Goal: Task Accomplishment & Management: Manage account settings

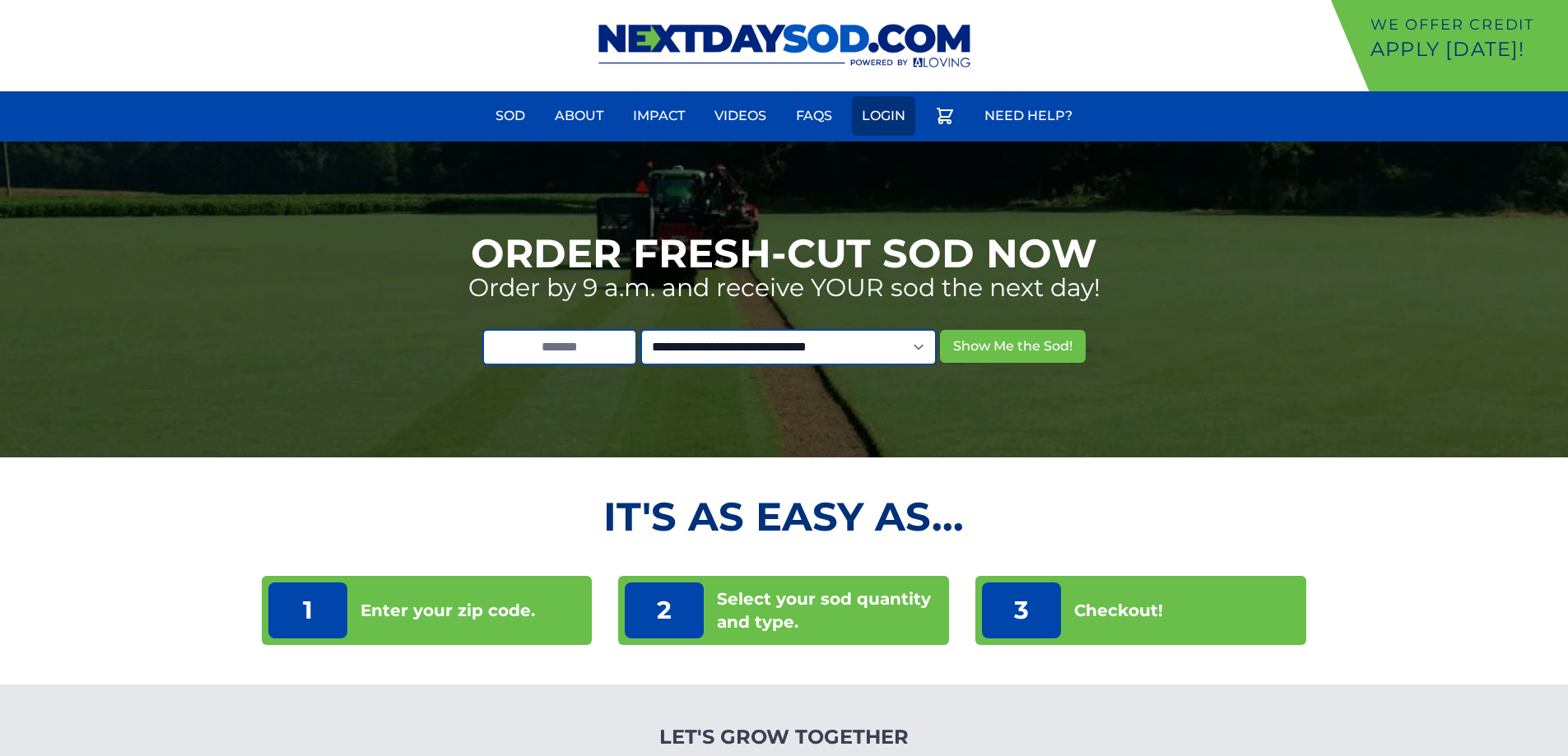
click at [890, 107] on link "Login" at bounding box center [883, 116] width 64 height 40
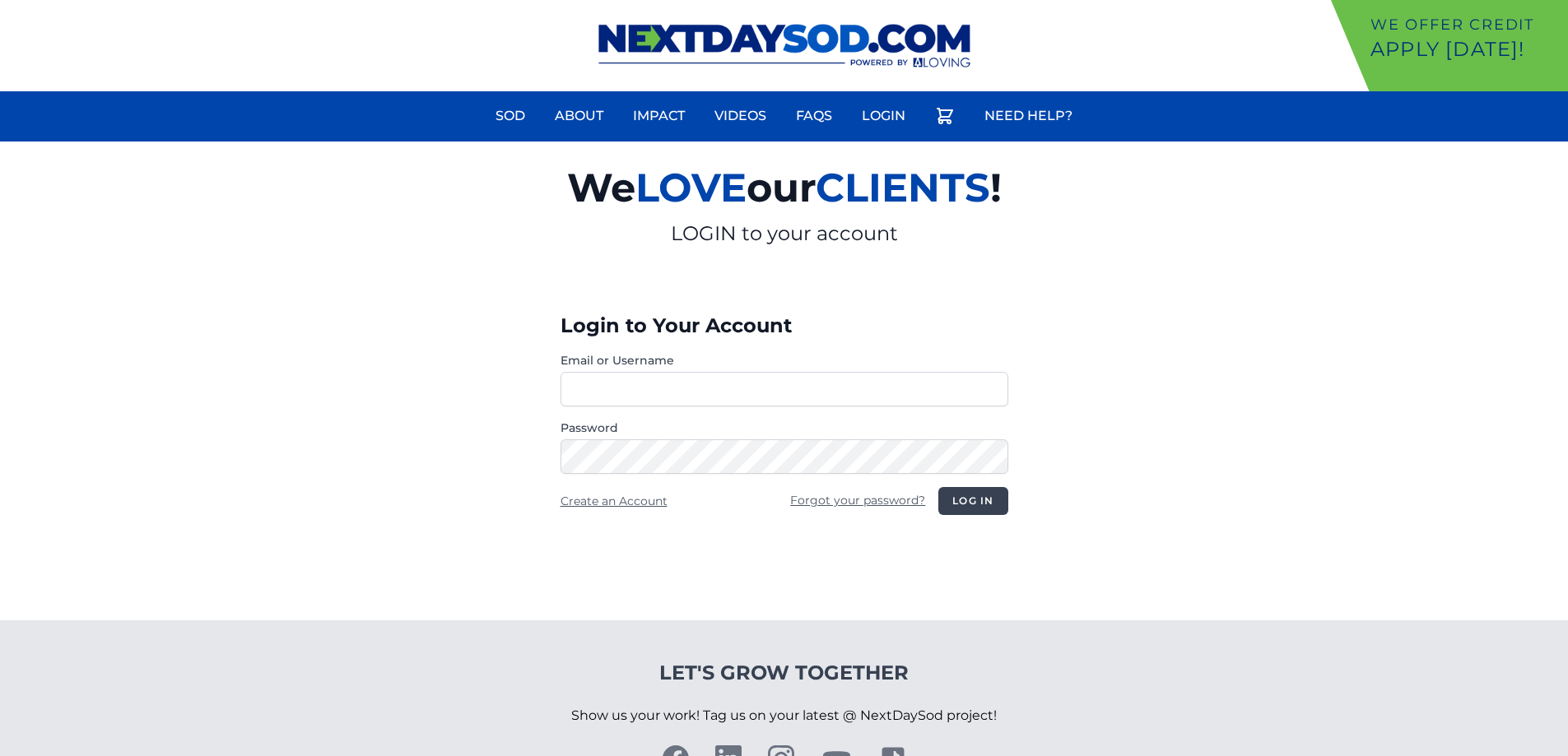
type input "**********"
click at [989, 502] on button "Log in" at bounding box center [972, 501] width 69 height 28
